Goal: Information Seeking & Learning: Check status

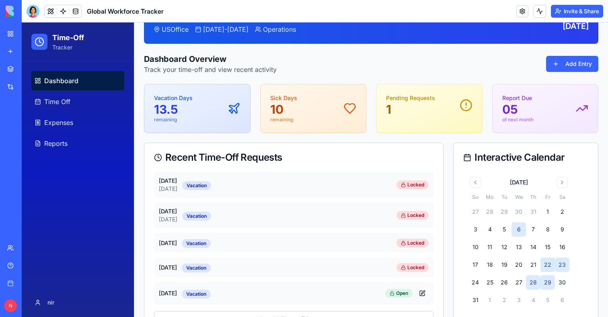
scroll to position [45, 0]
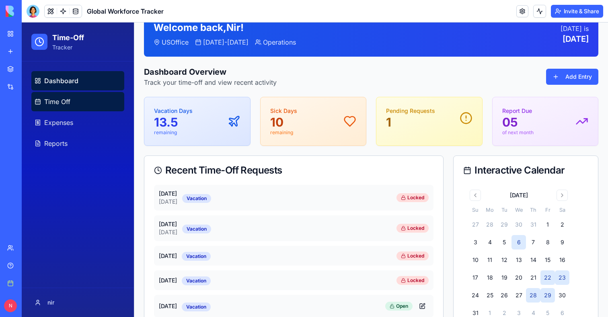
click at [65, 99] on span "Time Off" at bounding box center [57, 102] width 26 height 10
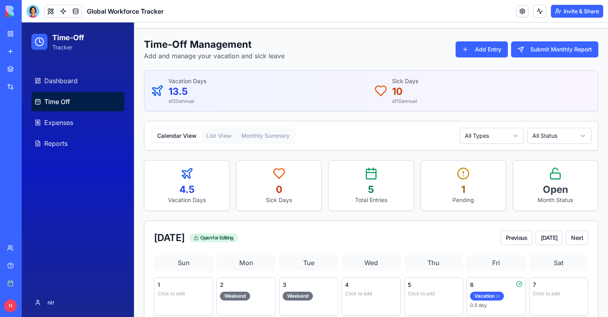
scroll to position [14, 0]
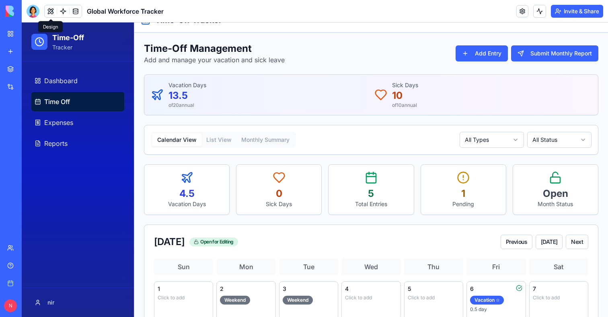
click at [48, 12] on button at bounding box center [51, 11] width 12 height 12
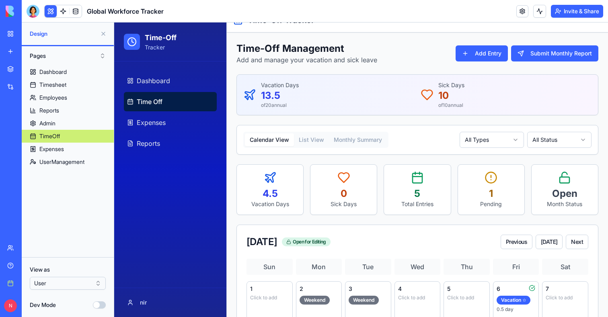
click at [80, 280] on html "BETA My workspace New app Marketplace Integrations Recent Global Workforce Trac…" at bounding box center [304, 158] width 608 height 317
click at [80, 282] on html "BETA My workspace New app Marketplace Integrations Recent Global Workforce Trac…" at bounding box center [304, 158] width 608 height 317
click at [49, 11] on button at bounding box center [51, 11] width 12 height 12
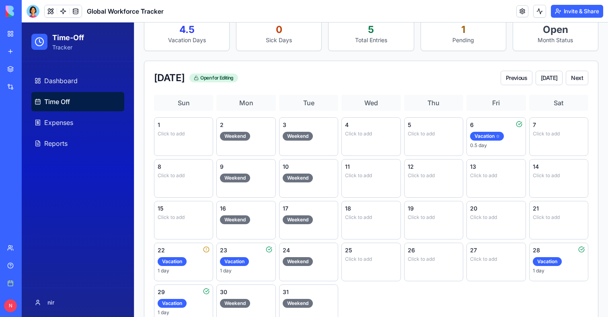
scroll to position [204, 0]
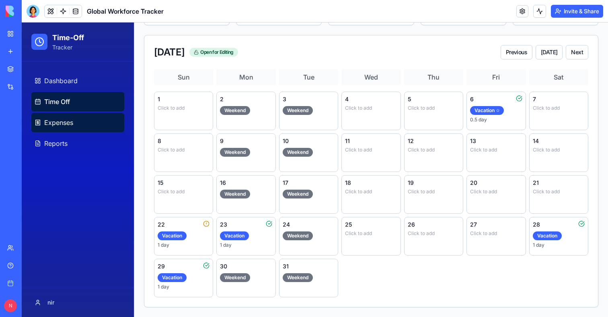
click at [64, 120] on span "Expenses" at bounding box center [58, 123] width 29 height 10
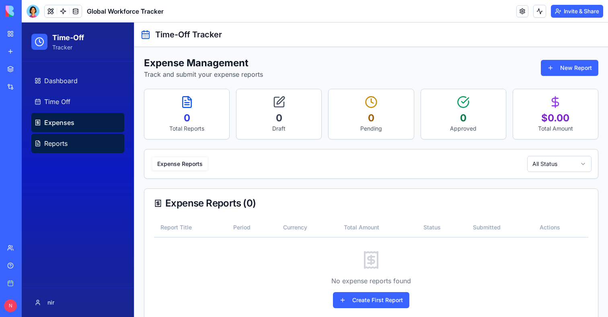
click at [58, 149] on link "Reports" at bounding box center [77, 143] width 93 height 19
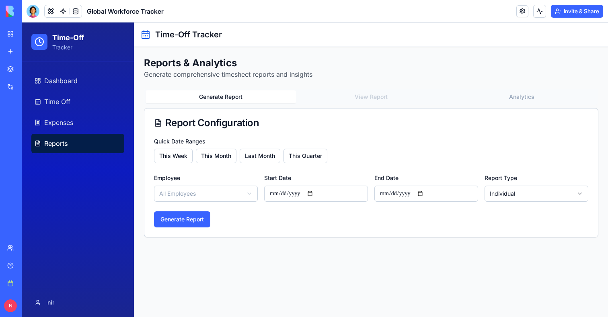
click at [367, 97] on div "Generate Report View Report Analytics" at bounding box center [371, 97] width 455 height 16
click at [373, 96] on div "Generate Report View Report Analytics" at bounding box center [371, 97] width 455 height 16
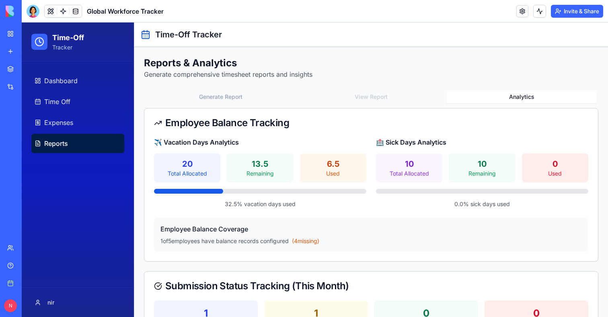
click at [501, 96] on button "Analytics" at bounding box center [522, 97] width 150 height 13
click at [379, 97] on div "Generate Report View Report Analytics" at bounding box center [371, 97] width 455 height 16
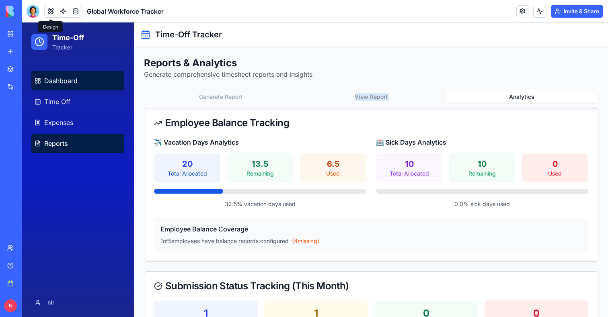
click at [59, 78] on span "Dashboard" at bounding box center [60, 81] width 33 height 10
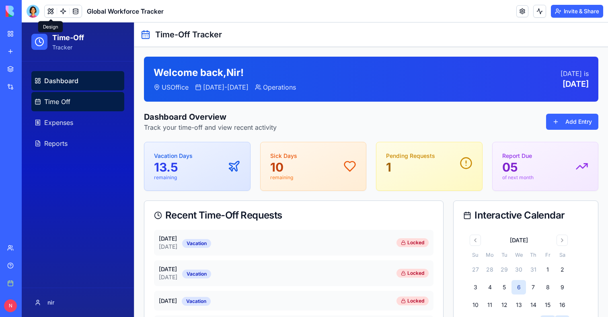
click at [59, 95] on link "Time Off" at bounding box center [77, 101] width 93 height 19
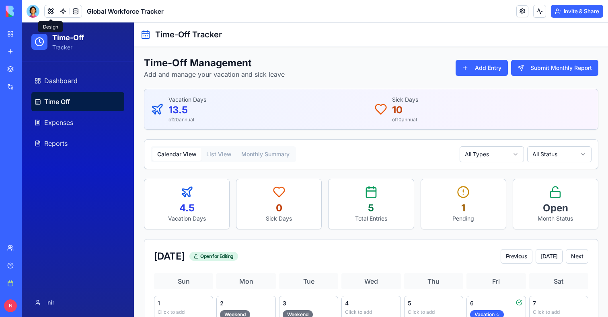
click at [205, 151] on button "List View" at bounding box center [219, 154] width 35 height 13
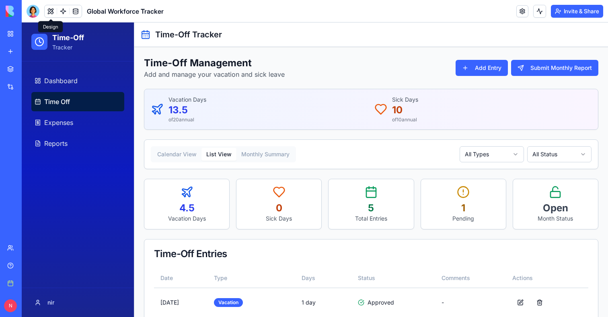
click at [173, 149] on button "Calendar View" at bounding box center [176, 154] width 49 height 13
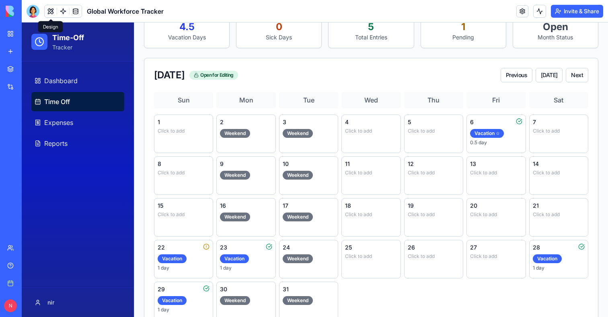
scroll to position [192, 0]
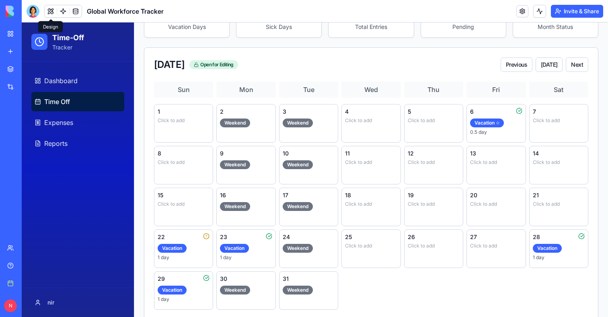
drag, startPoint x: 556, startPoint y: 315, endPoint x: 579, endPoint y: 316, distance: 22.9
click at [579, 316] on div "Sun Mon Tue Wed Thu Fri Sat 1 Click to add 2 Weekend 3 Weekend 4 Click to add 5…" at bounding box center [371, 201] width 454 height 238
click at [577, 65] on button "Next" at bounding box center [577, 65] width 23 height 14
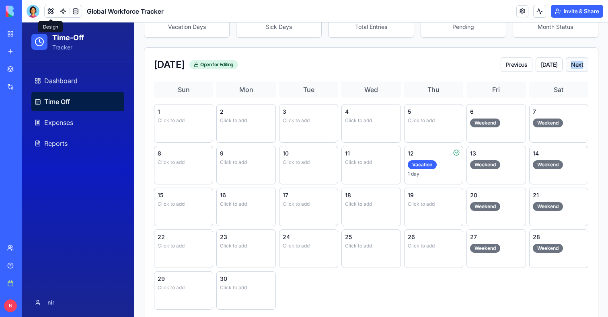
click at [577, 65] on button "Next" at bounding box center [577, 65] width 23 height 14
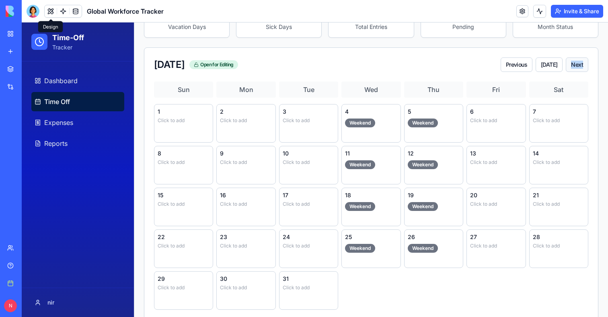
click at [577, 65] on button "Next" at bounding box center [577, 65] width 23 height 14
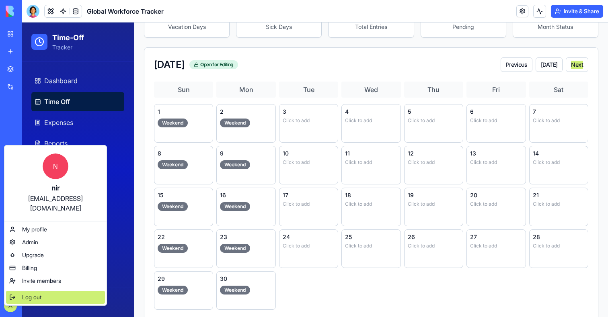
click at [33, 294] on span "Log out" at bounding box center [31, 298] width 19 height 8
